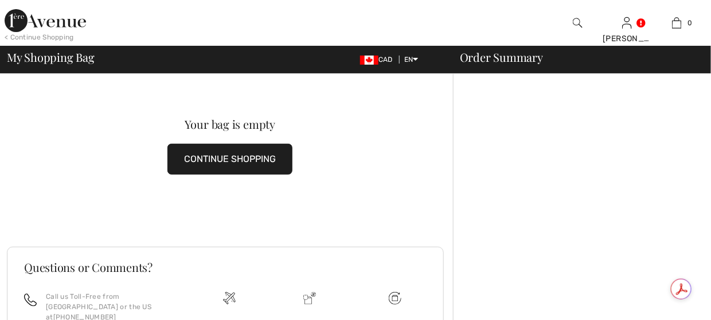
click at [18, 26] on img at bounding box center [45, 20] width 81 height 23
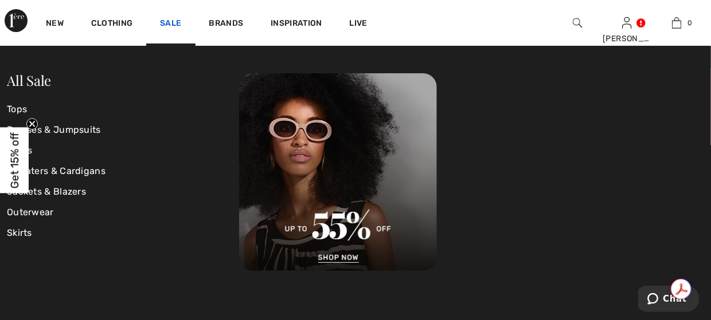
click at [176, 25] on link "Sale" at bounding box center [170, 24] width 21 height 12
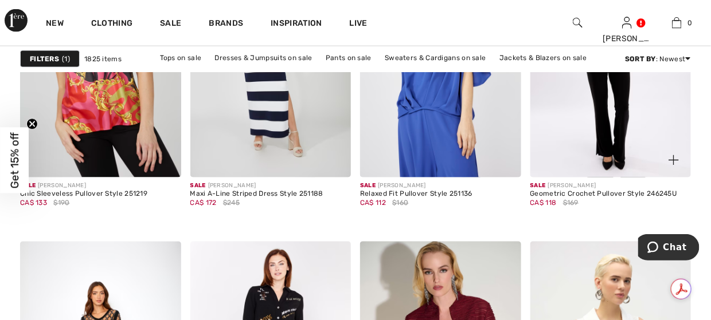
scroll to position [2063, 0]
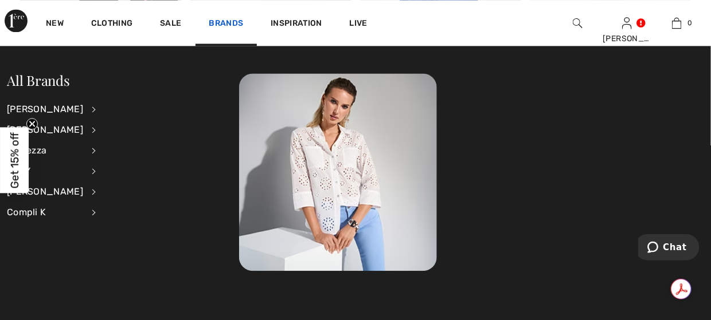
click at [236, 22] on link "Brands" at bounding box center [226, 24] width 34 height 12
click at [36, 209] on div "Compli K" at bounding box center [45, 212] width 76 height 21
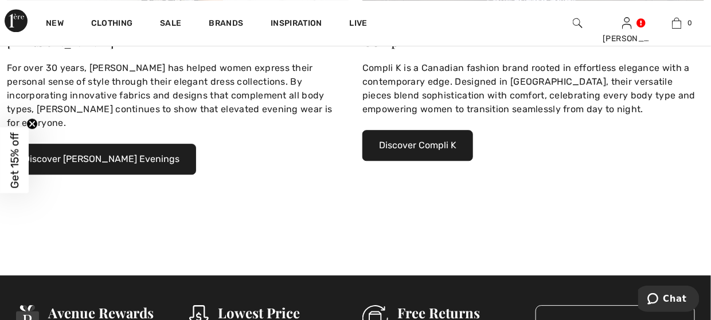
scroll to position [974, 0]
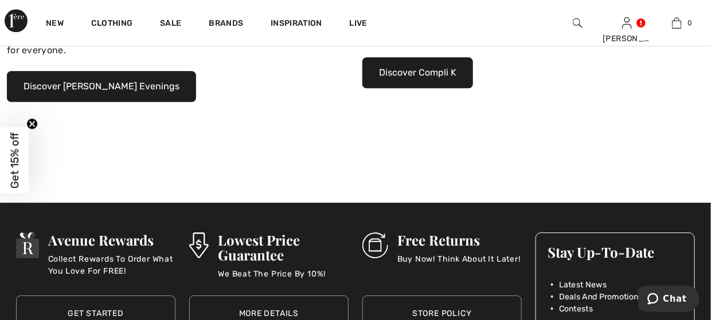
click at [441, 72] on button "Discover Compli K" at bounding box center [417, 72] width 111 height 31
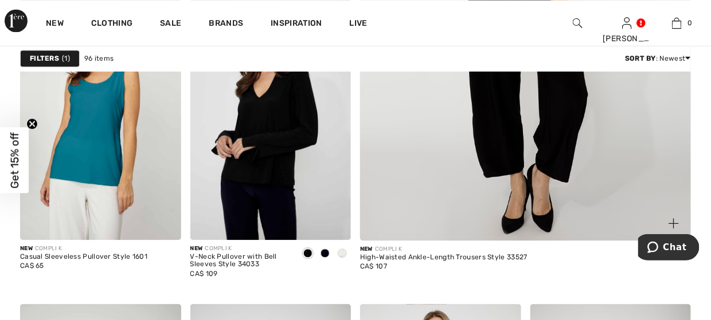
scroll to position [516, 0]
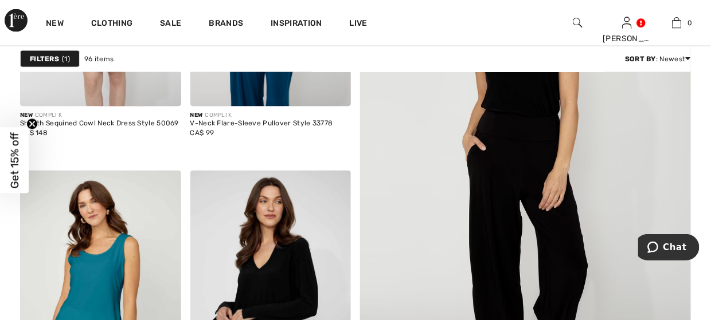
click at [534, 128] on img at bounding box center [525, 162] width 397 height 595
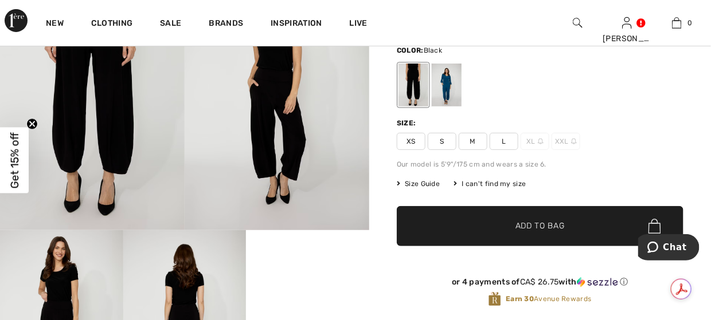
click at [430, 183] on span "Size Guide" at bounding box center [418, 184] width 43 height 10
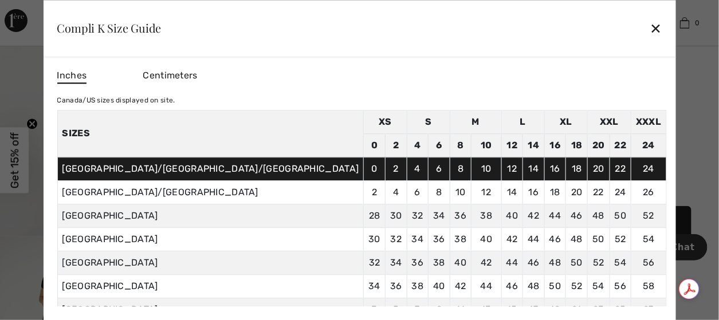
click at [551, 32] on div "Compli K Size Guide ✕" at bounding box center [359, 28] width 633 height 57
click at [650, 28] on div "✕" at bounding box center [656, 29] width 12 height 24
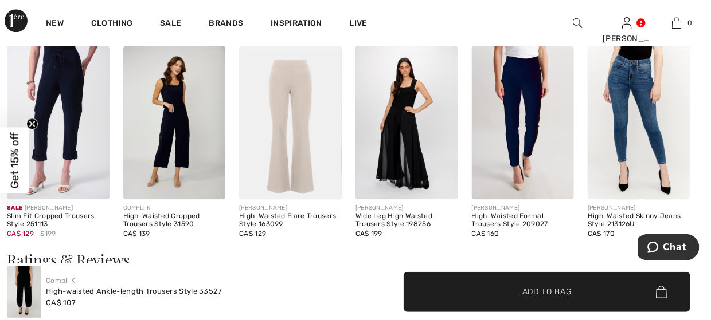
scroll to position [974, 0]
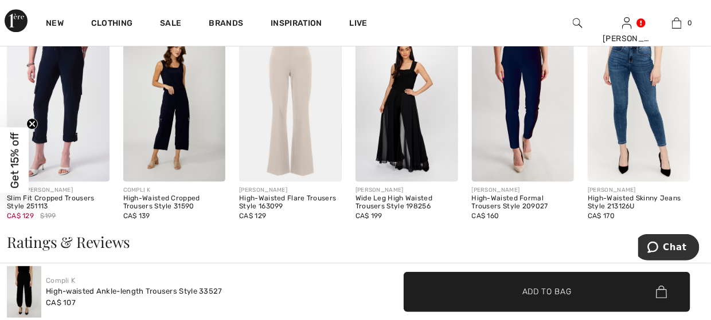
click at [179, 126] on img at bounding box center [174, 105] width 103 height 154
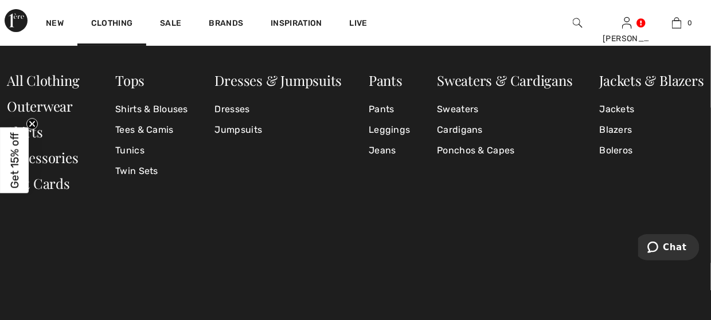
scroll to position [1256, 0]
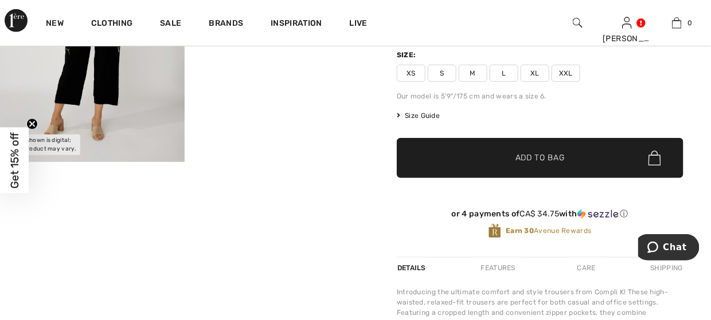
scroll to position [115, 0]
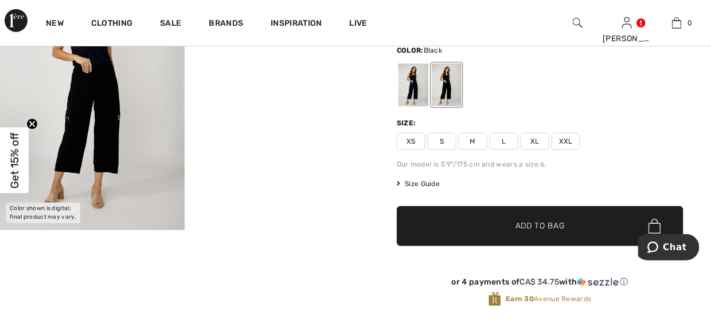
click at [419, 183] on span "Size Guide" at bounding box center [418, 184] width 43 height 10
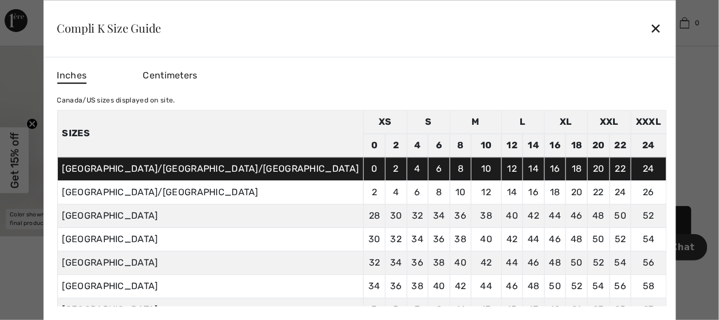
click at [650, 31] on div "✕" at bounding box center [656, 29] width 12 height 24
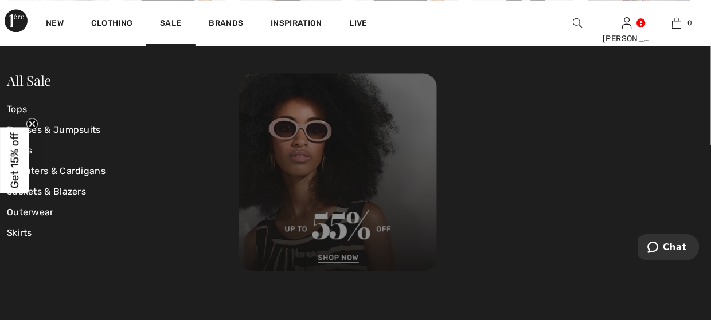
scroll to position [924, 0]
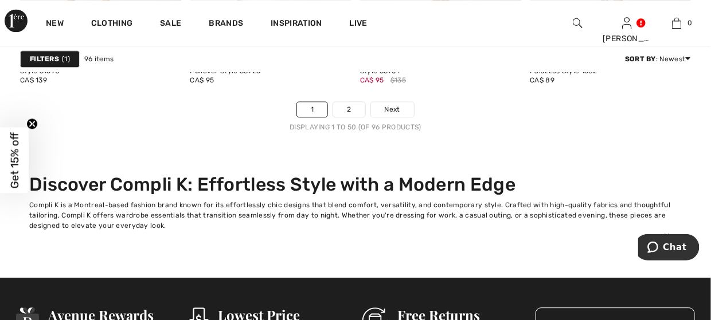
scroll to position [4871, 0]
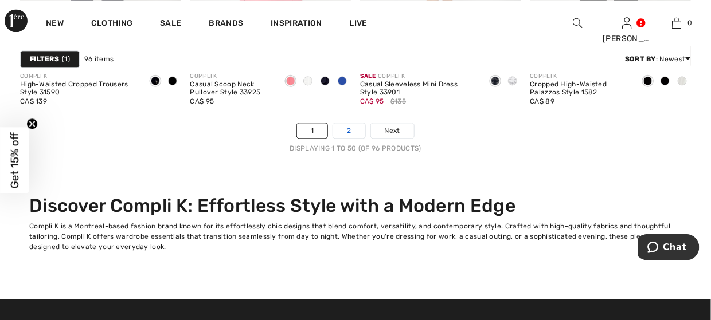
click at [354, 128] on link "2" at bounding box center [349, 130] width 32 height 15
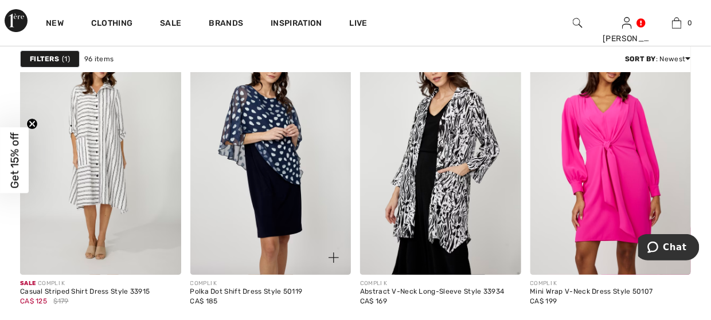
scroll to position [1261, 0]
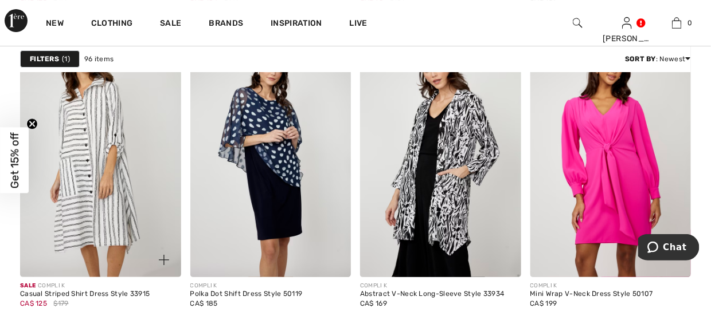
click at [124, 139] on img at bounding box center [100, 156] width 161 height 241
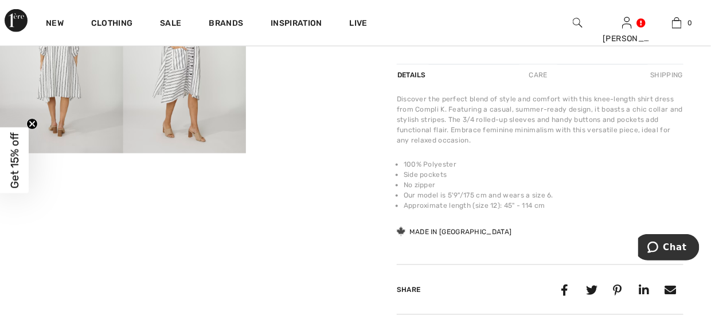
scroll to position [458, 0]
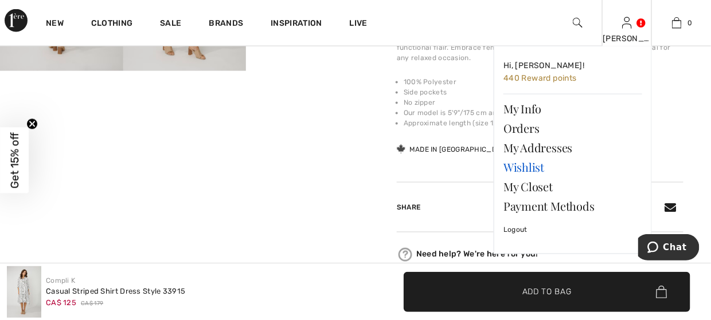
click at [530, 164] on link "Wishlist" at bounding box center [572, 167] width 139 height 19
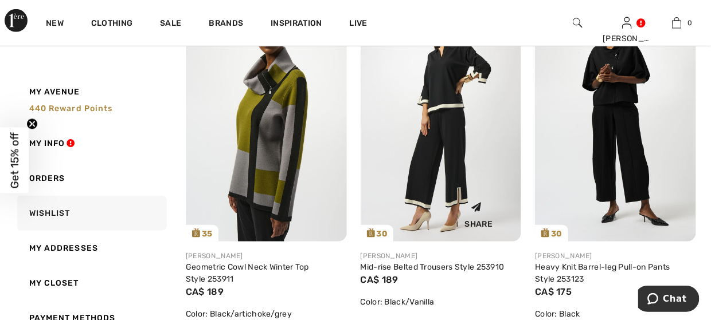
scroll to position [1605, 0]
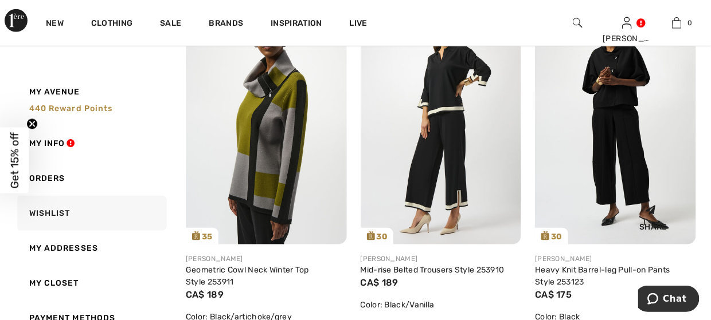
click at [612, 122] on img at bounding box center [615, 124] width 161 height 241
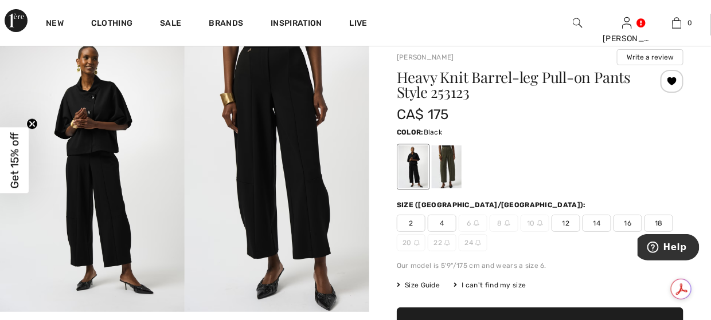
scroll to position [57, 0]
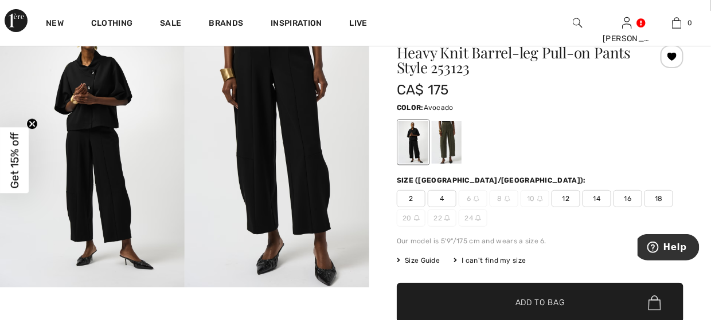
click at [446, 140] on div at bounding box center [447, 142] width 30 height 43
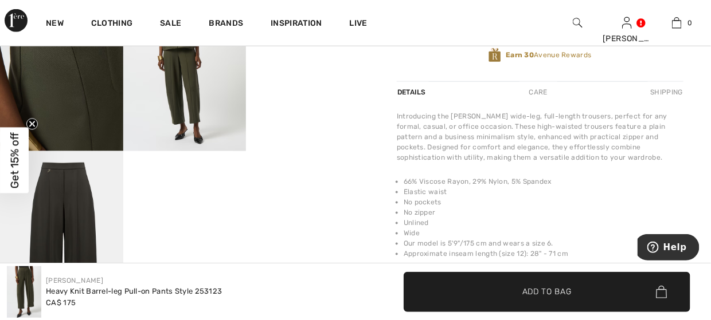
scroll to position [401, 0]
